Goal: Task Accomplishment & Management: Use online tool/utility

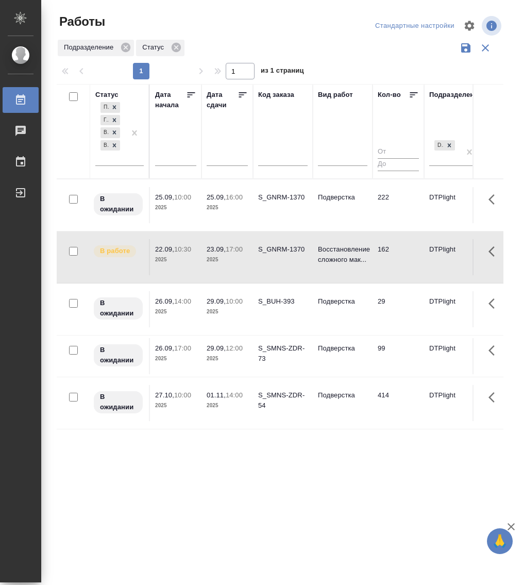
select select "8"
click at [233, 204] on p "2025" at bounding box center [227, 208] width 41 height 10
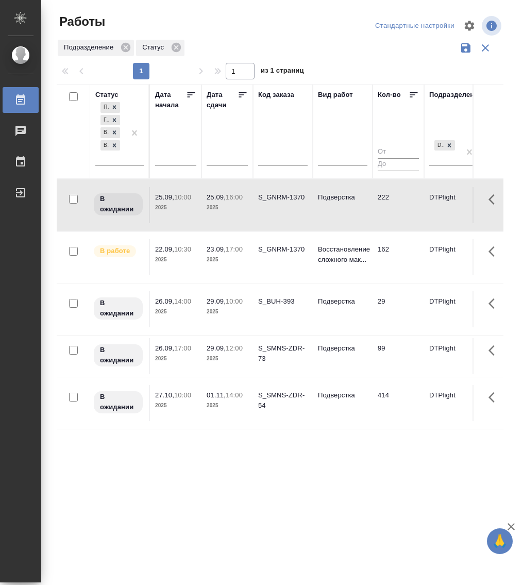
click at [233, 204] on p "2025" at bounding box center [227, 208] width 41 height 10
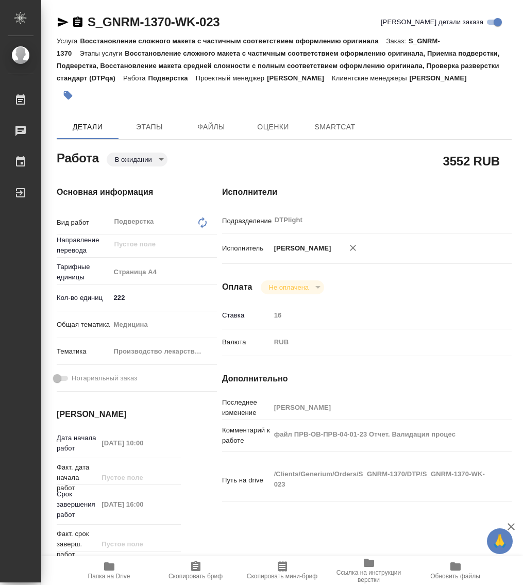
type textarea "x"
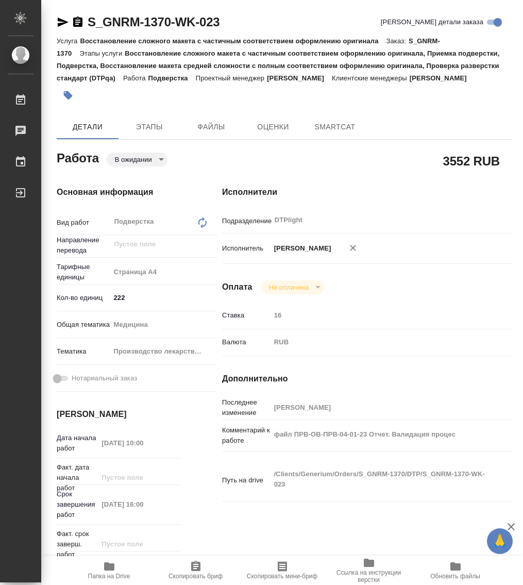
type textarea "x"
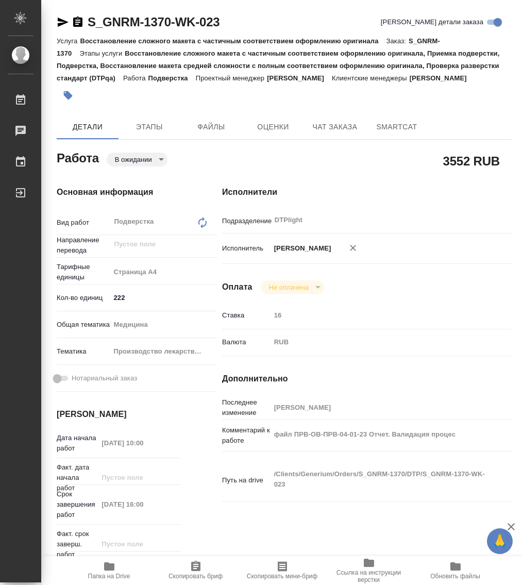
type textarea "x"
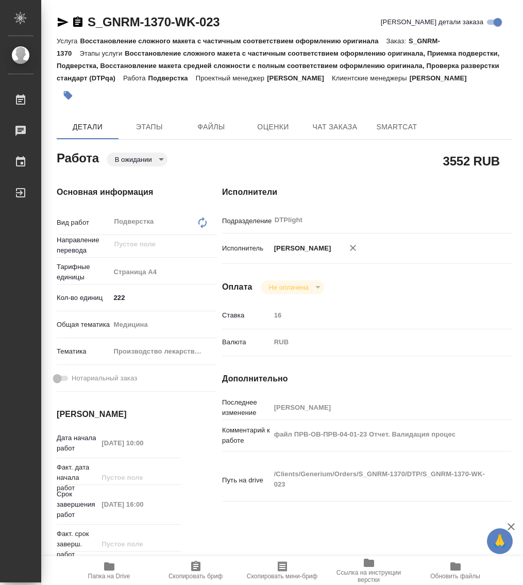
type textarea "x"
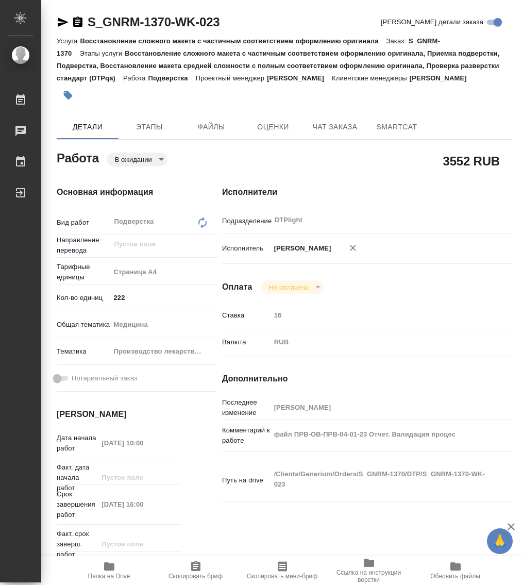
type textarea "x"
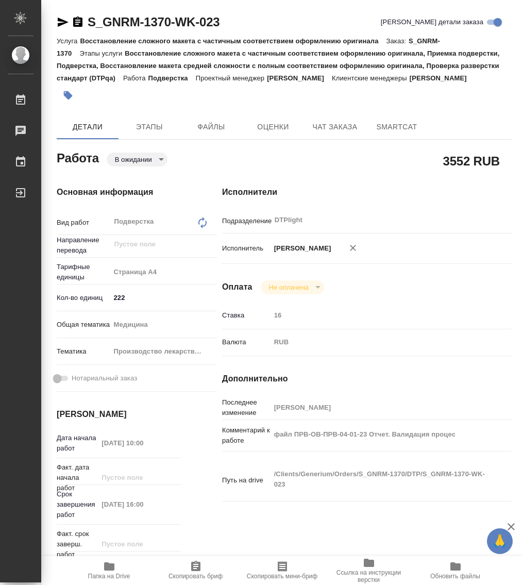
type textarea "x"
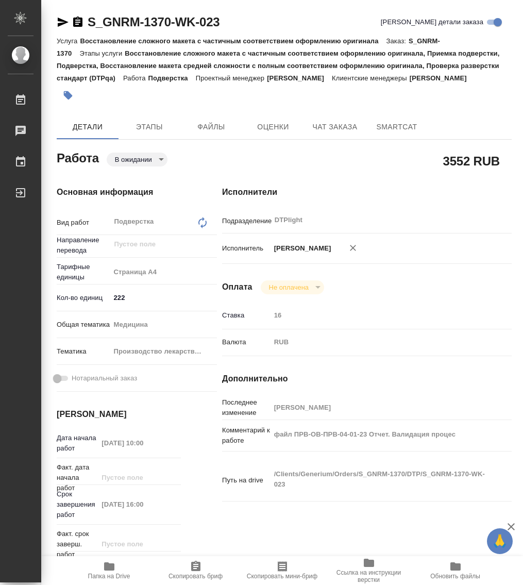
type textarea "x"
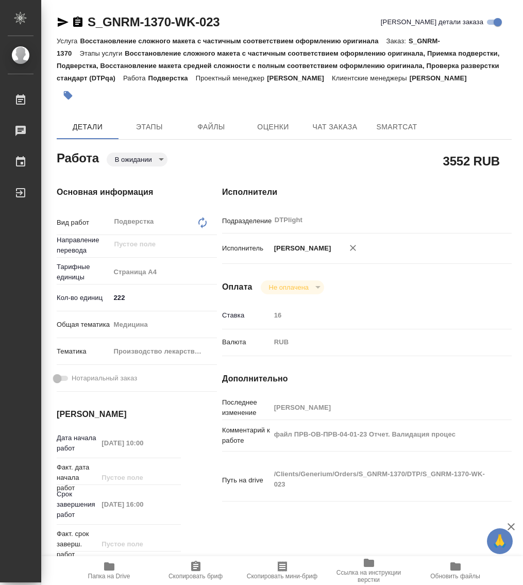
type textarea "x"
